Goal: Task Accomplishment & Management: Manage account settings

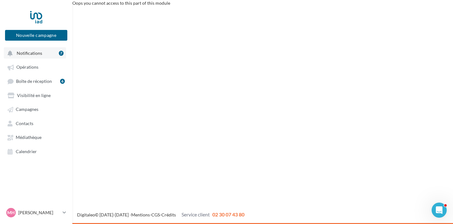
click at [22, 54] on span "Notifications" at bounding box center [29, 52] width 25 height 5
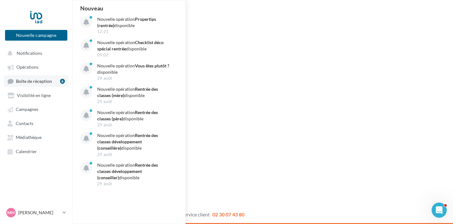
click at [23, 83] on span "Boîte de réception" at bounding box center [34, 80] width 36 height 5
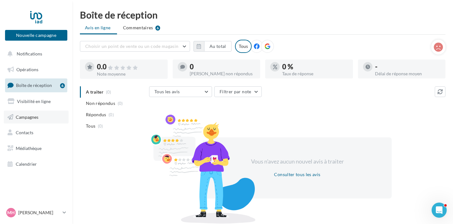
click at [28, 118] on span "Campagnes" at bounding box center [27, 116] width 23 height 5
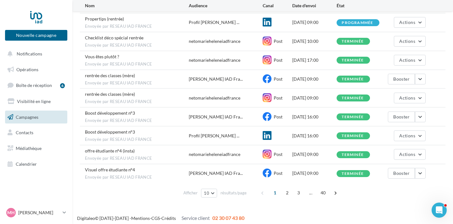
scroll to position [90, 0]
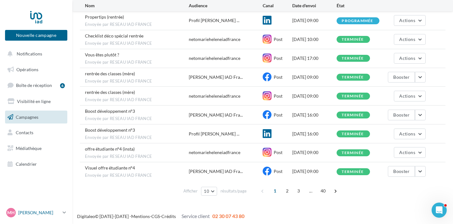
click at [37, 212] on p "[PERSON_NAME]" at bounding box center [39, 212] width 42 height 6
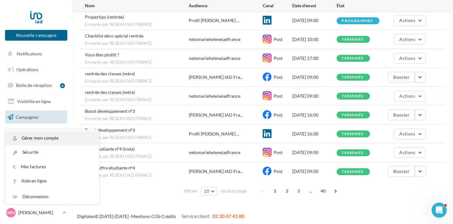
click at [46, 139] on link "Gérer mon compte" at bounding box center [52, 138] width 94 height 14
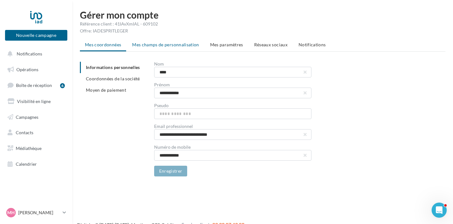
click at [171, 46] on span "Mes champs de personnalisation" at bounding box center [165, 44] width 67 height 5
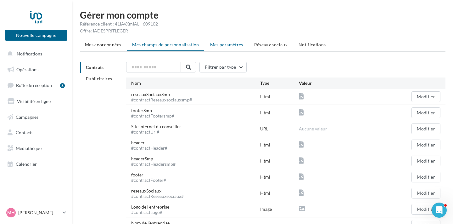
click at [228, 47] on li "Mes paramètres" at bounding box center [226, 44] width 43 height 11
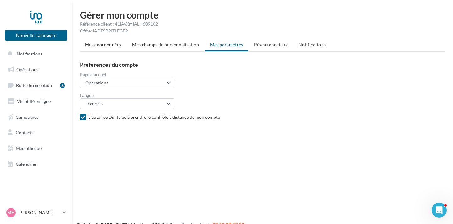
scroll to position [10, 0]
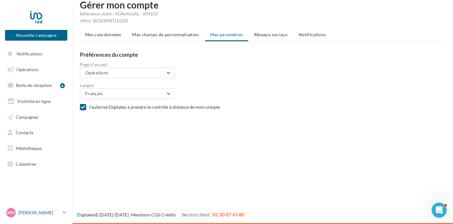
click at [33, 212] on p "[PERSON_NAME]" at bounding box center [39, 212] width 42 height 6
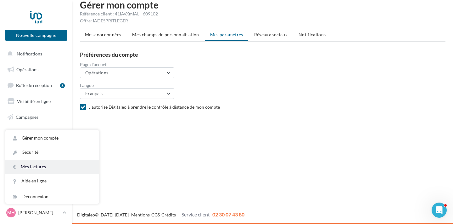
click at [44, 160] on link "Mes factures" at bounding box center [52, 166] width 94 height 14
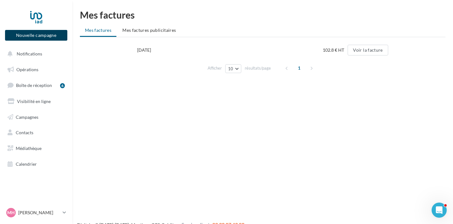
click at [51, 36] on button "Nouvelle campagne" at bounding box center [36, 35] width 62 height 11
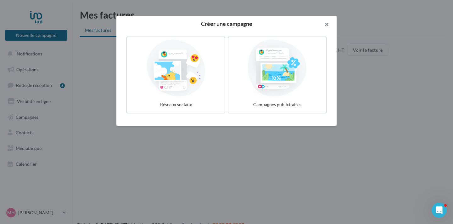
click at [326, 24] on button "button" at bounding box center [323, 25] width 25 height 19
